Goal: Transaction & Acquisition: Purchase product/service

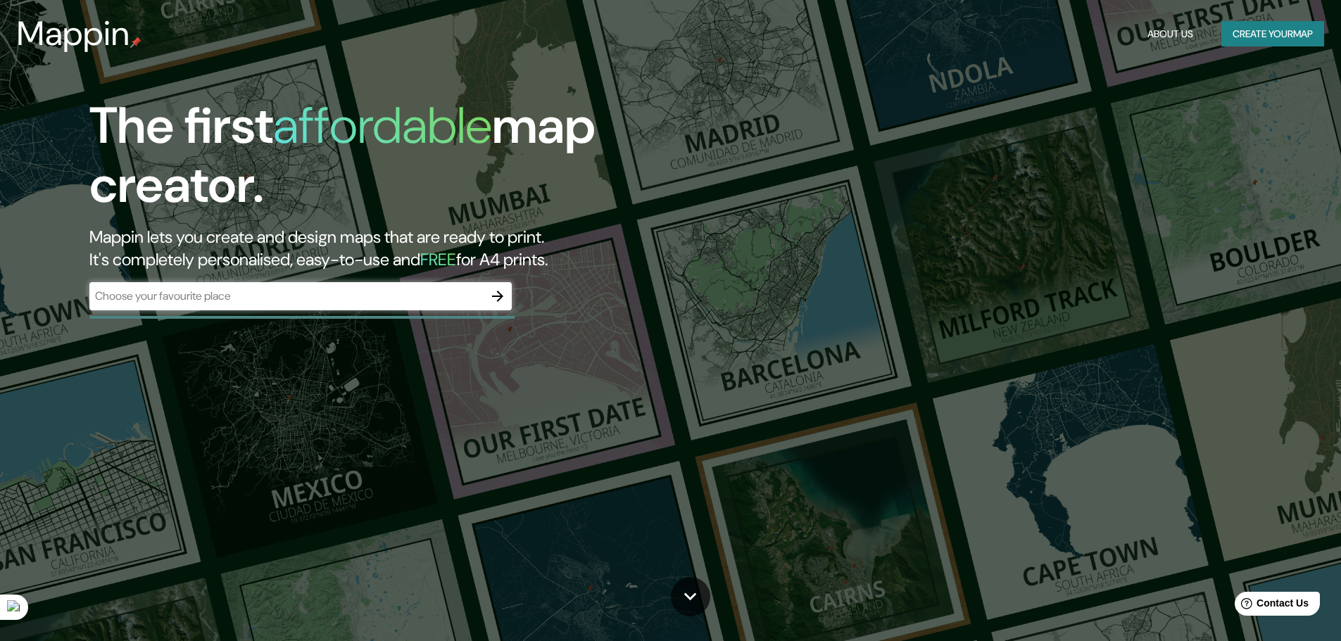
click at [476, 310] on div "​" at bounding box center [300, 296] width 422 height 28
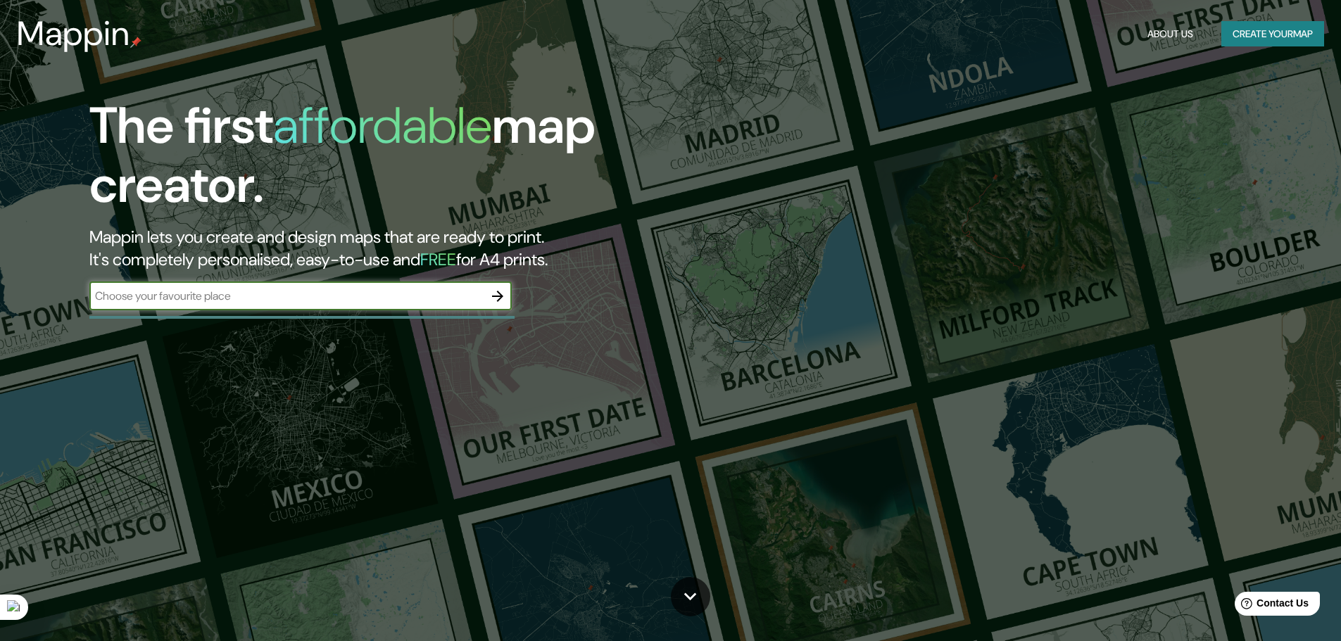
click at [481, 298] on input "text" at bounding box center [286, 296] width 394 height 16
type input "[GEOGRAPHIC_DATA]"
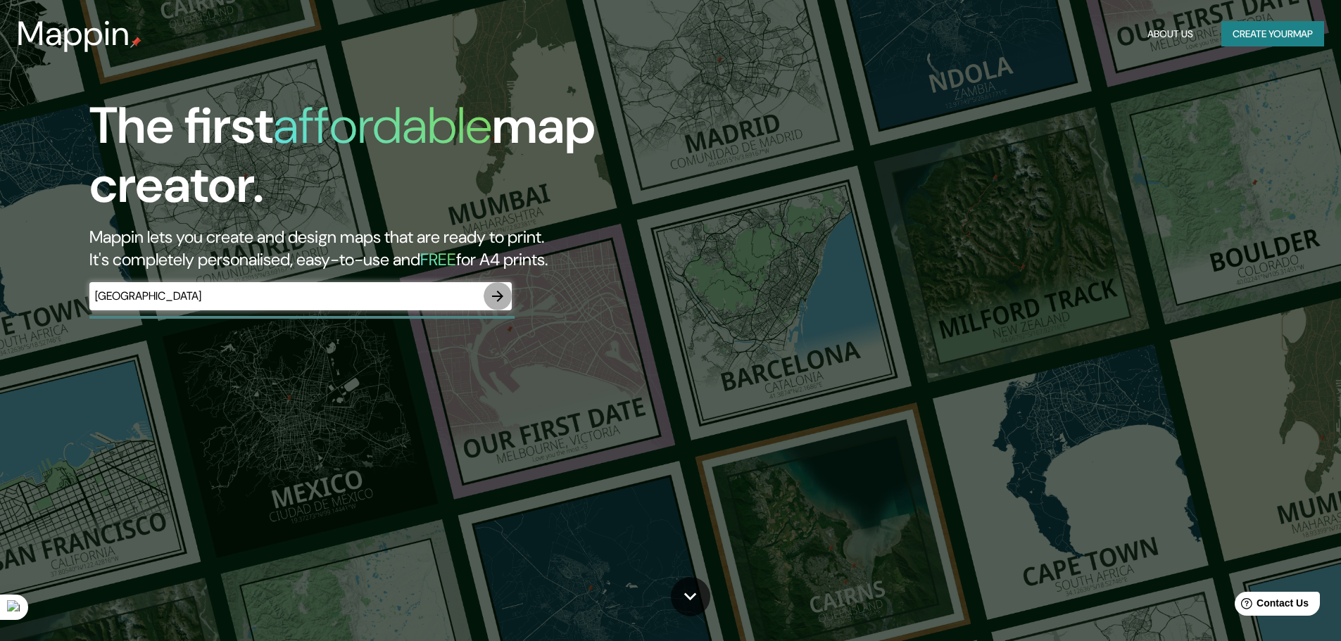
click at [486, 299] on button "button" at bounding box center [497, 296] width 28 height 28
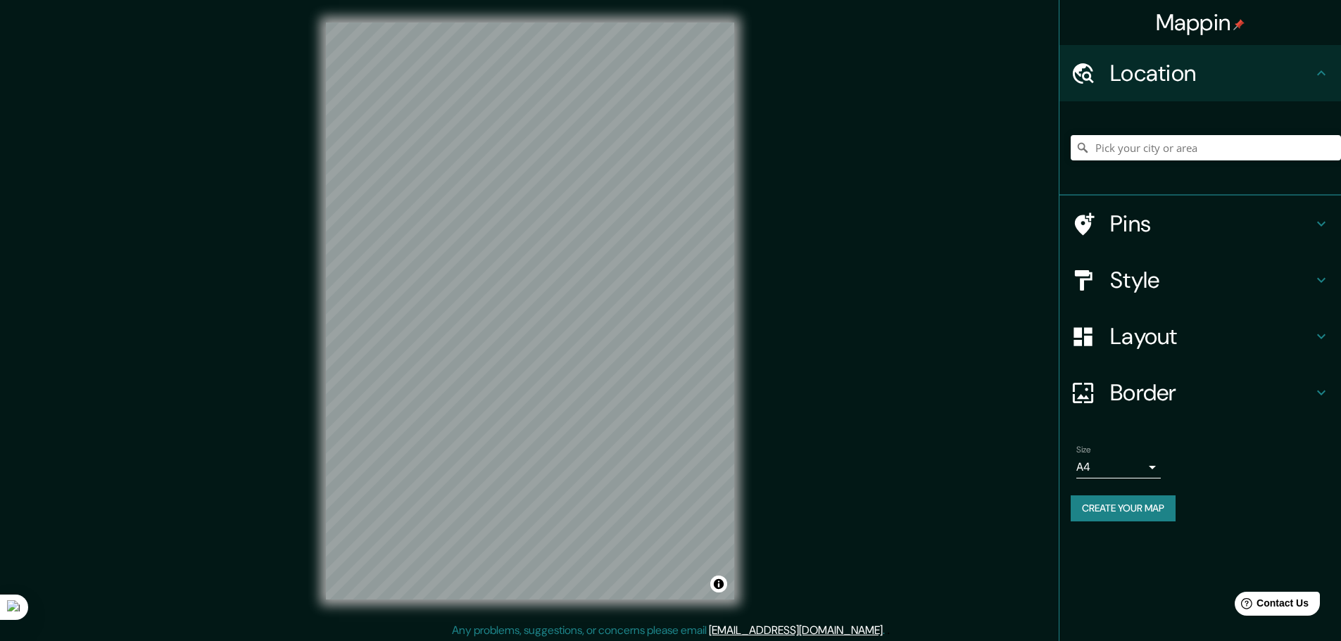
click at [1149, 468] on body "Mappin Location Pins Style Layout Border Choose a border. Hint : you can make l…" at bounding box center [670, 320] width 1341 height 641
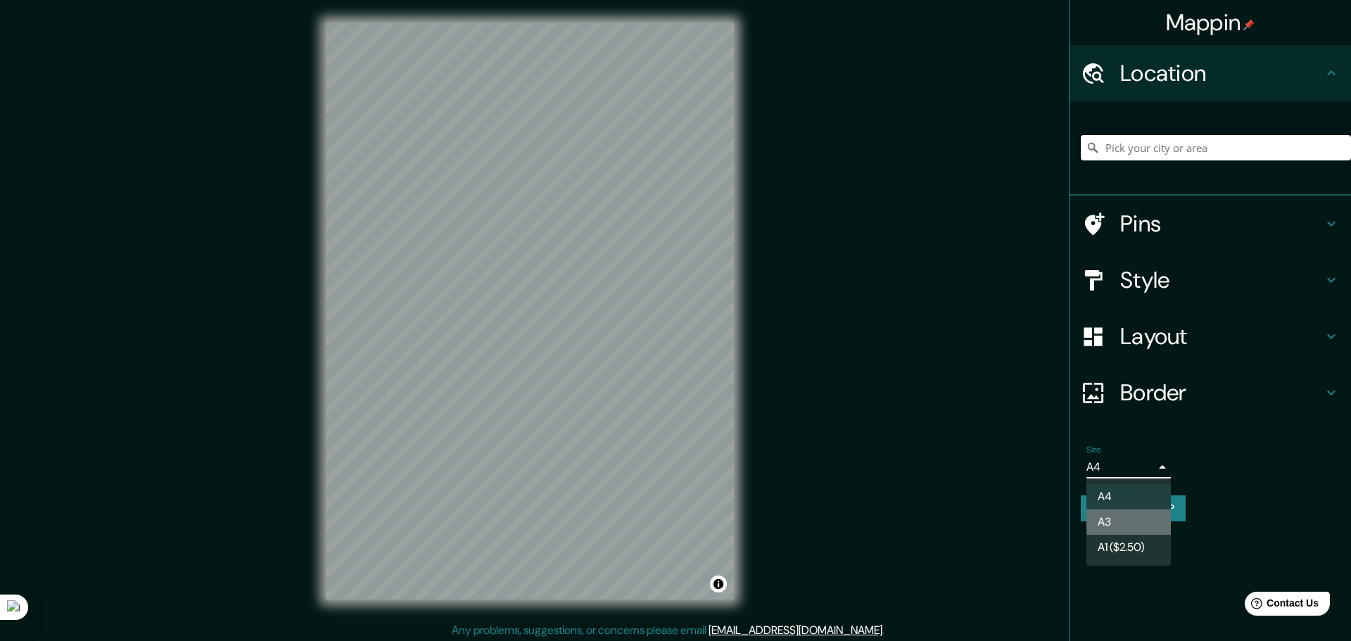
click at [1125, 523] on li "A3" at bounding box center [1129, 522] width 84 height 25
type input "a4"
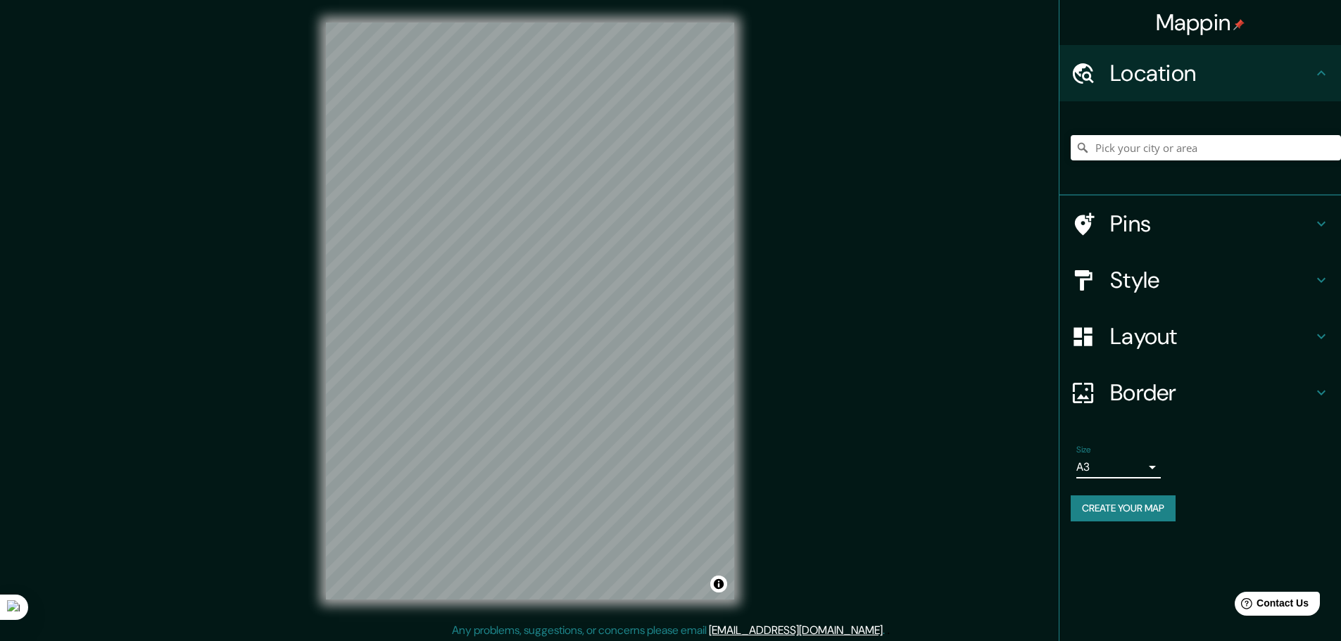
click at [1140, 483] on div "Size A3 a4" at bounding box center [1199, 461] width 259 height 45
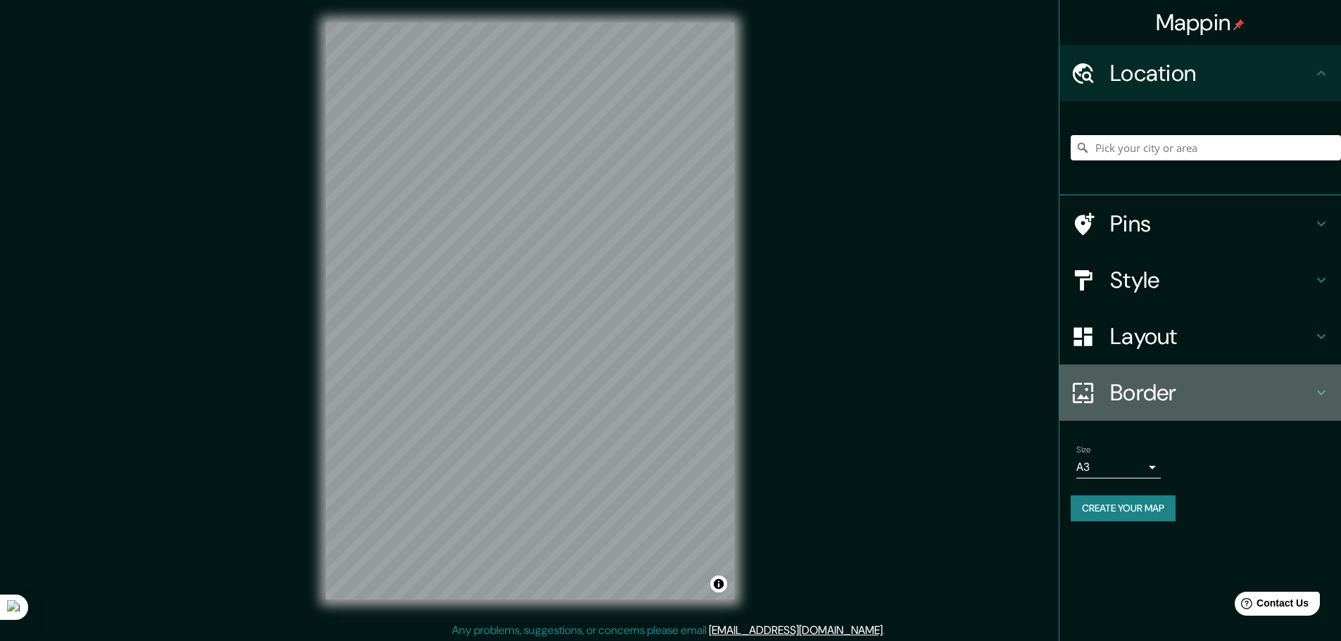
click at [1191, 405] on h4 "Border" at bounding box center [1211, 393] width 203 height 28
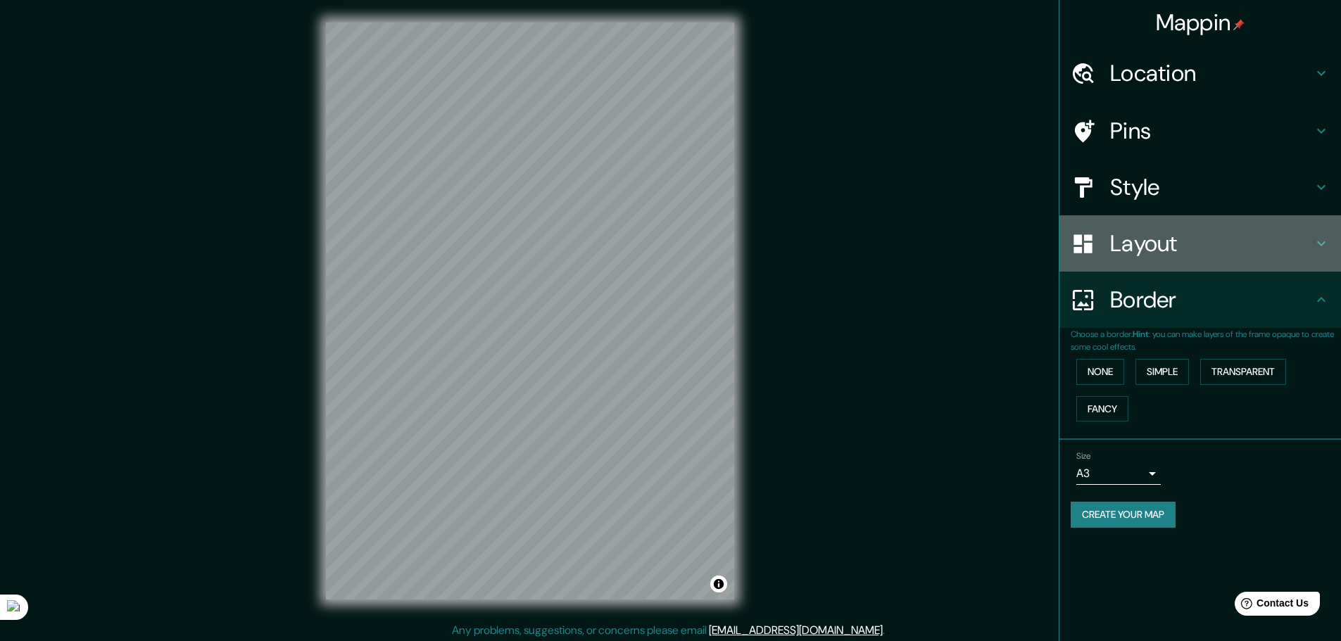
click at [1223, 252] on h4 "Layout" at bounding box center [1211, 243] width 203 height 28
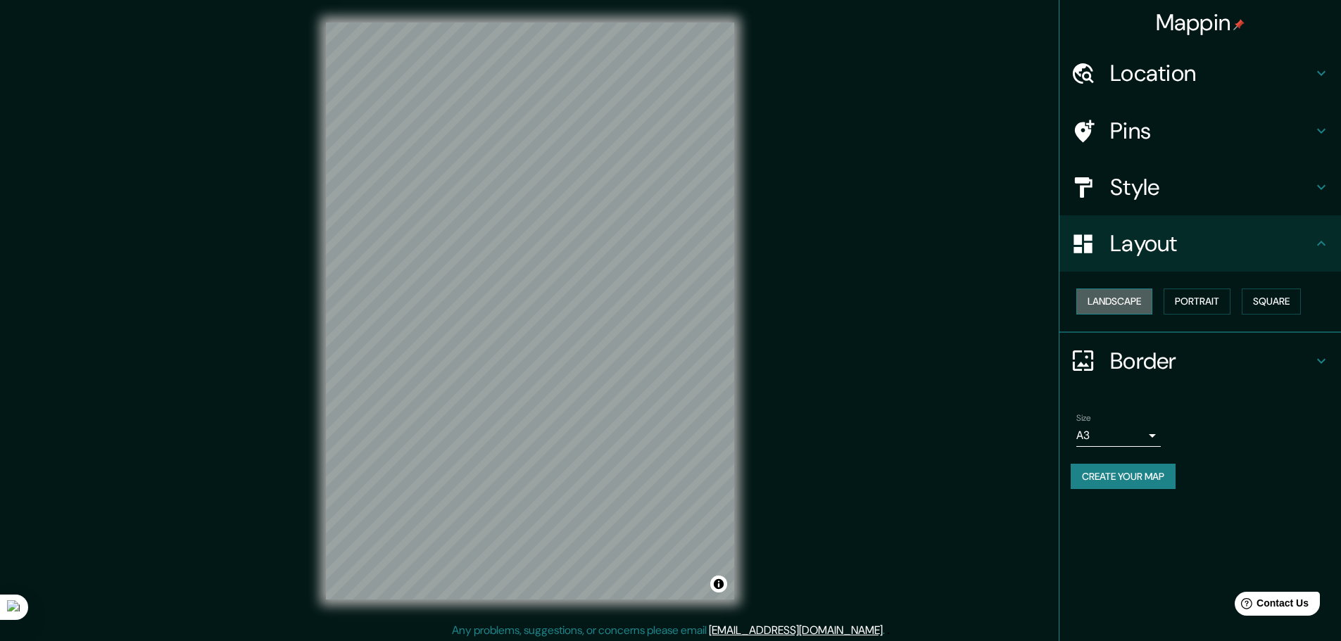
click at [1108, 293] on button "Landscape" at bounding box center [1114, 302] width 76 height 26
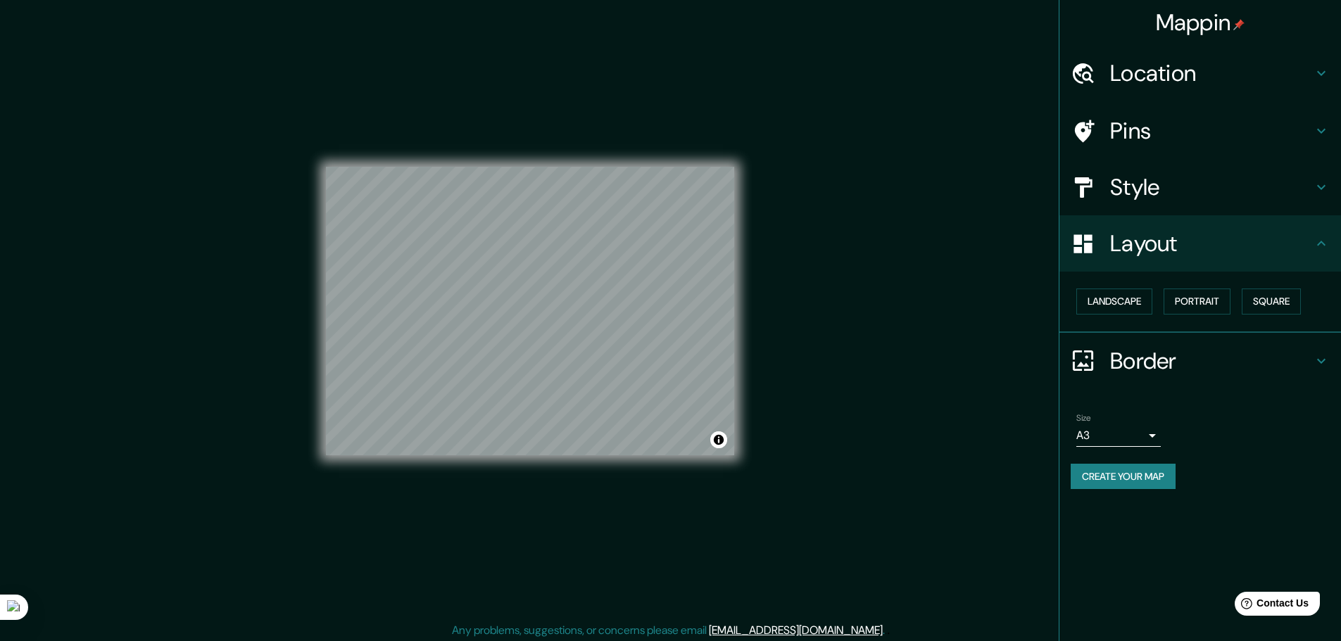
click at [1237, 301] on div "Landscape [GEOGRAPHIC_DATA]" at bounding box center [1205, 301] width 270 height 37
click at [1277, 294] on button "Square" at bounding box center [1270, 302] width 59 height 26
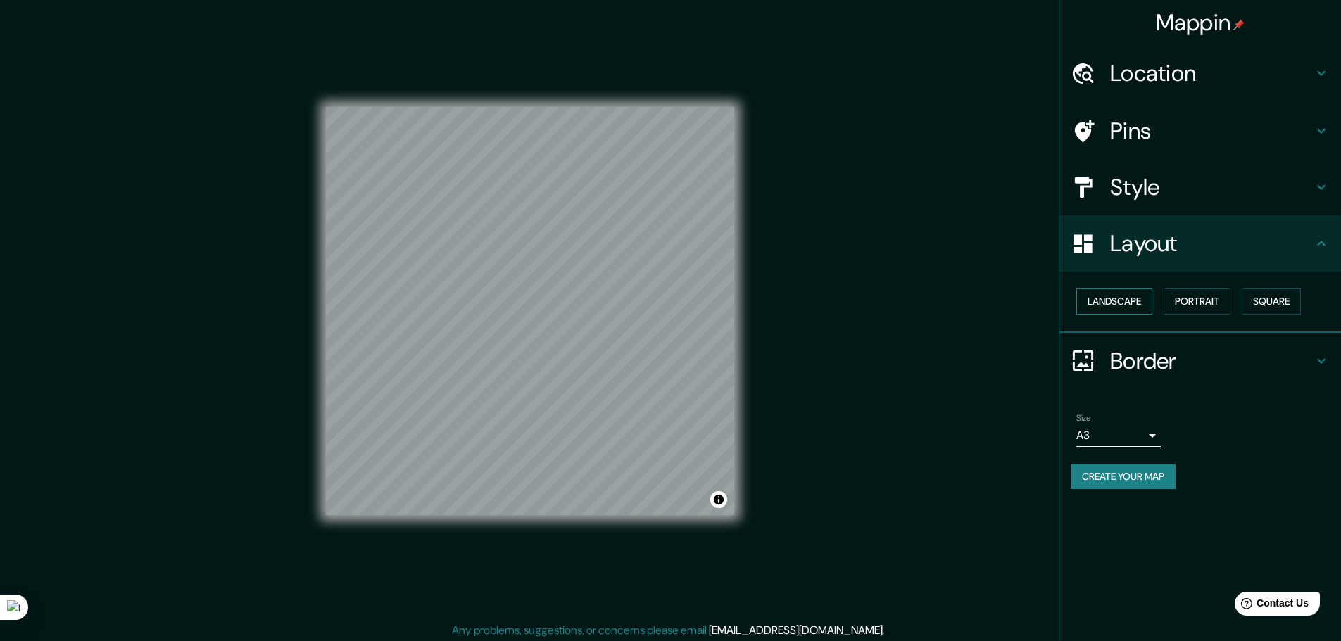
click at [1134, 311] on button "Landscape" at bounding box center [1114, 302] width 76 height 26
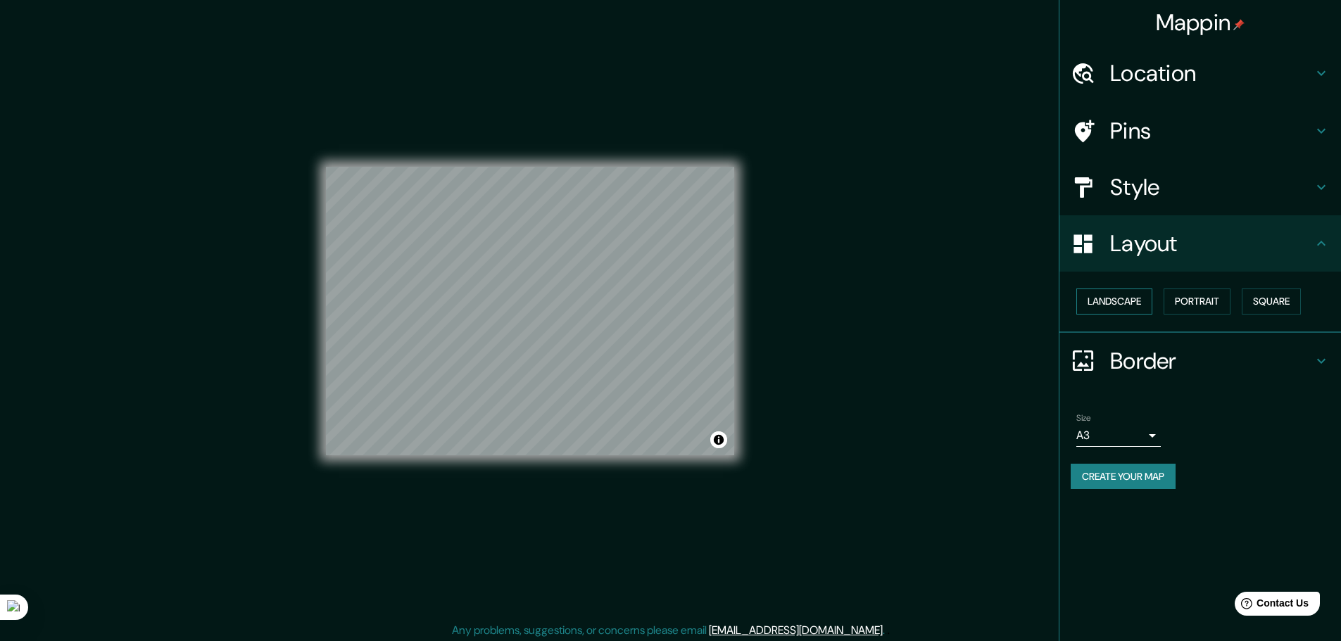
click at [1134, 311] on button "Landscape" at bounding box center [1114, 302] width 76 height 26
click at [1219, 292] on button "Portrait" at bounding box center [1196, 302] width 67 height 26
